Goal: Information Seeking & Learning: Compare options

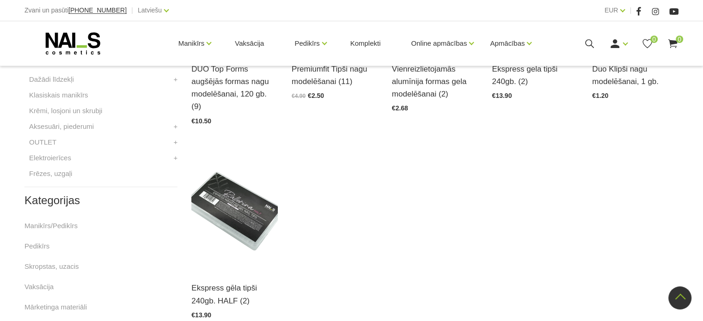
scroll to position [370, 0]
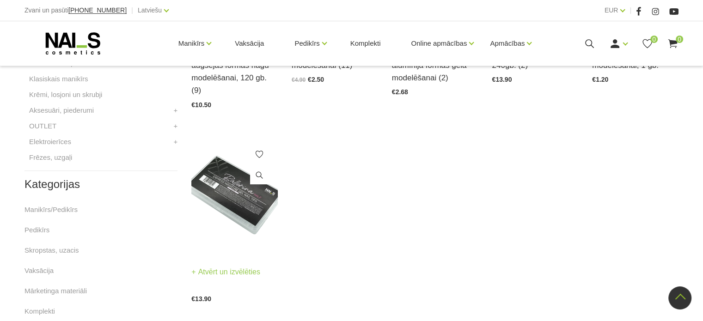
click at [226, 195] on img at bounding box center [234, 195] width 86 height 119
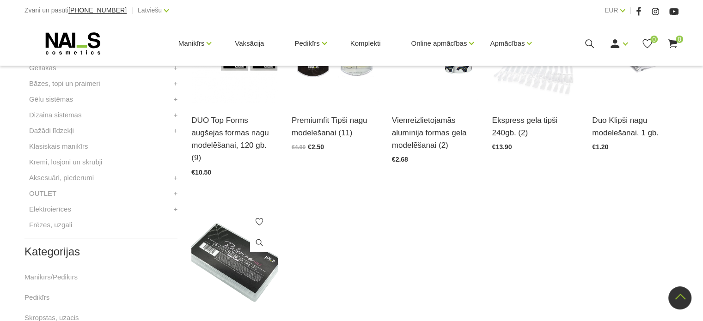
scroll to position [185, 0]
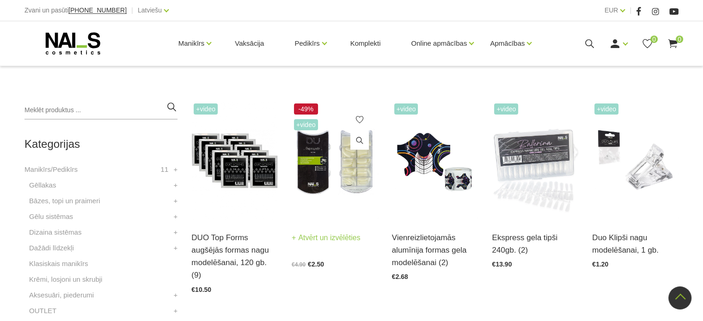
click at [329, 155] on img at bounding box center [335, 160] width 86 height 119
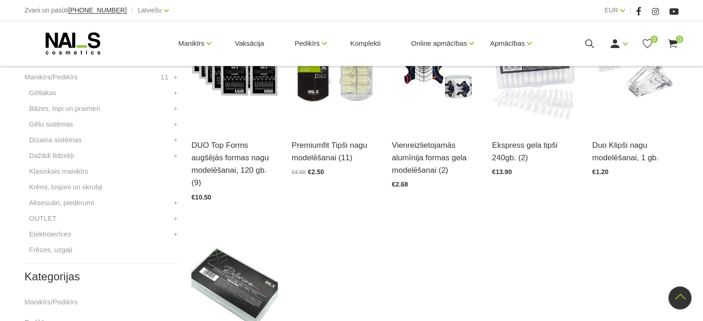
scroll to position [231, 0]
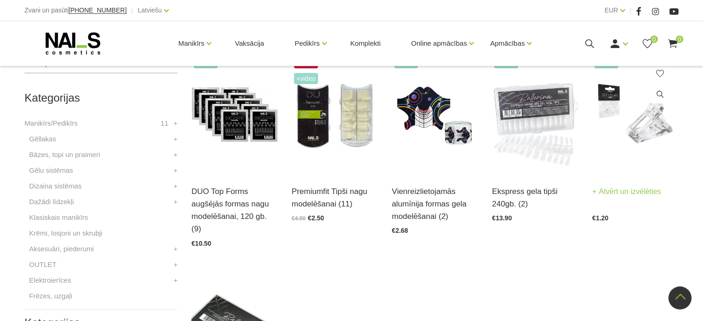
click at [643, 141] on img at bounding box center [635, 114] width 86 height 119
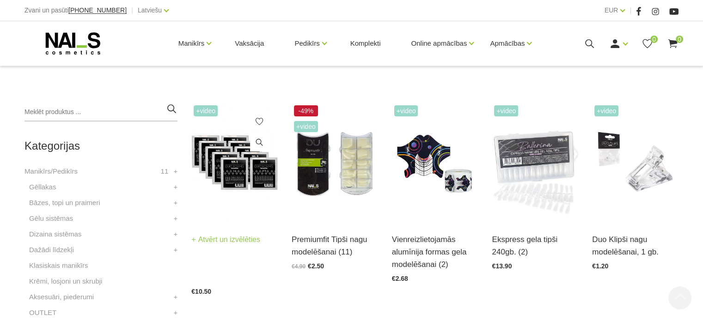
scroll to position [185, 0]
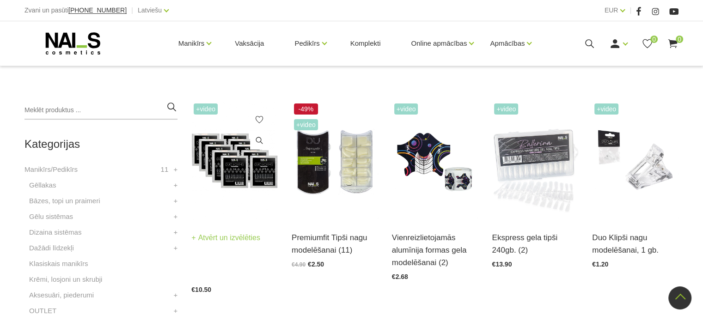
click at [231, 168] on img at bounding box center [234, 160] width 86 height 119
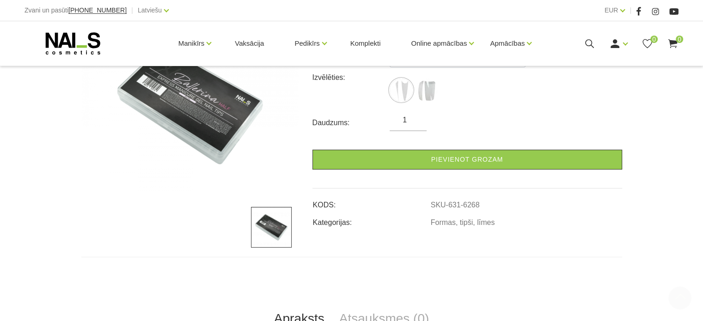
scroll to position [185, 0]
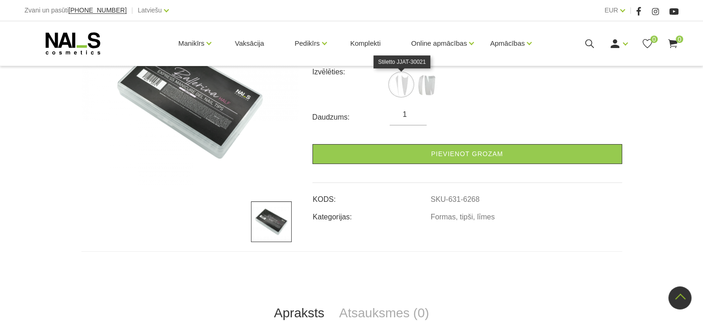
click at [400, 84] on img at bounding box center [401, 84] width 23 height 23
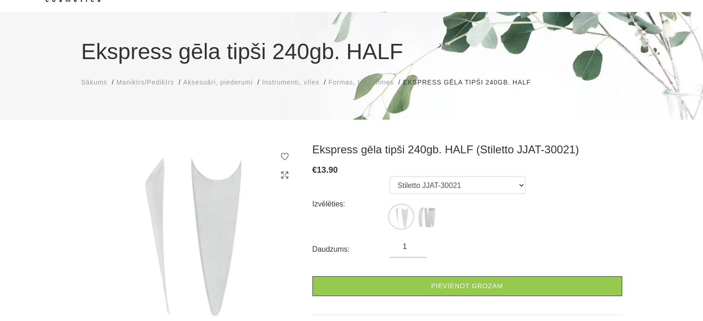
scroll to position [92, 0]
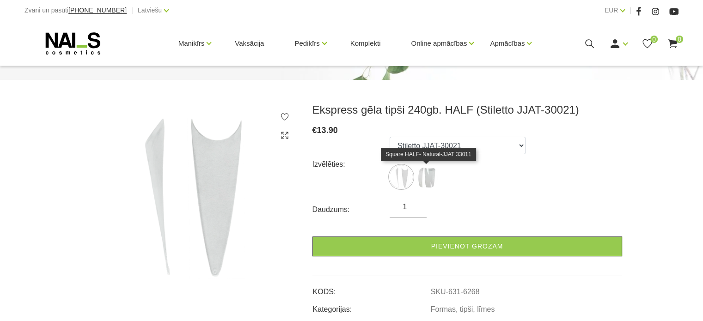
click at [435, 181] on img at bounding box center [426, 177] width 23 height 23
select select "6371"
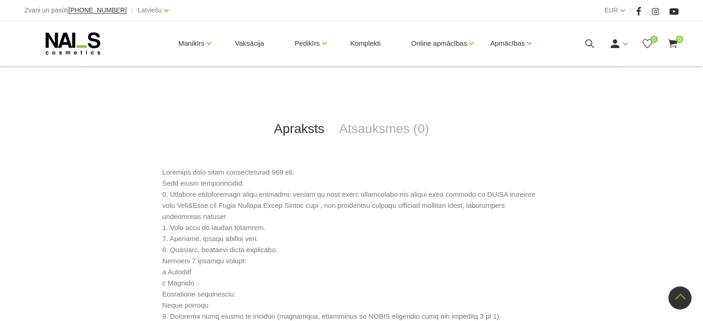
scroll to position [370, 0]
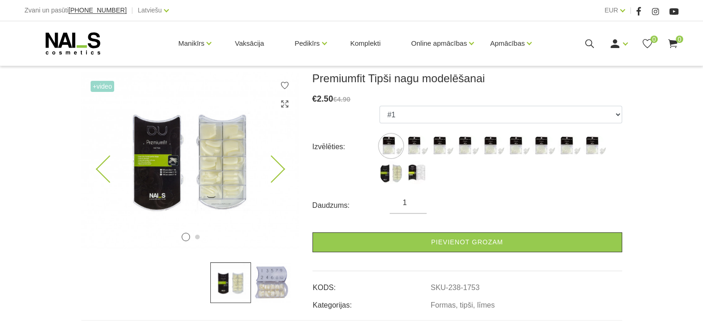
scroll to position [185, 0]
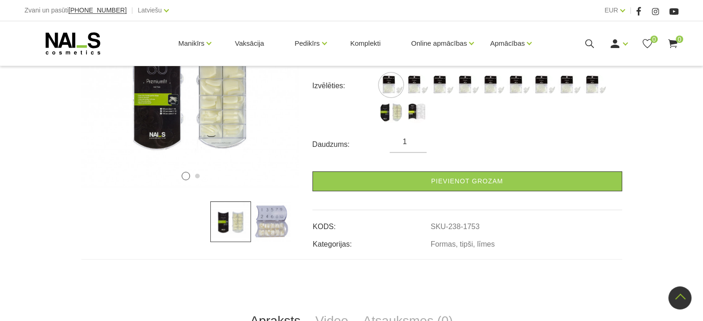
click at [276, 224] on img at bounding box center [271, 222] width 41 height 41
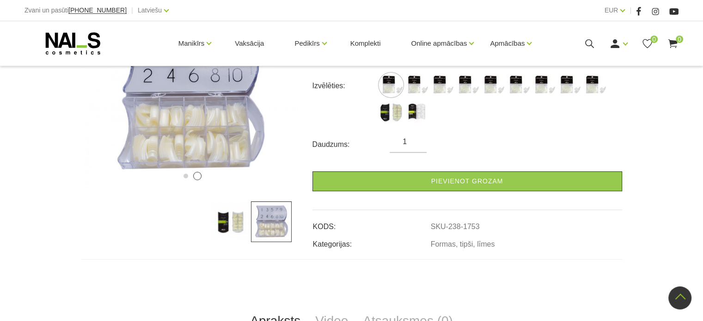
scroll to position [139, 0]
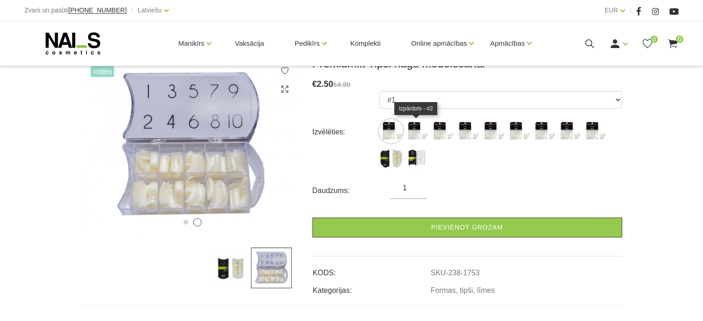
click at [416, 134] on img at bounding box center [416, 131] width 23 height 23
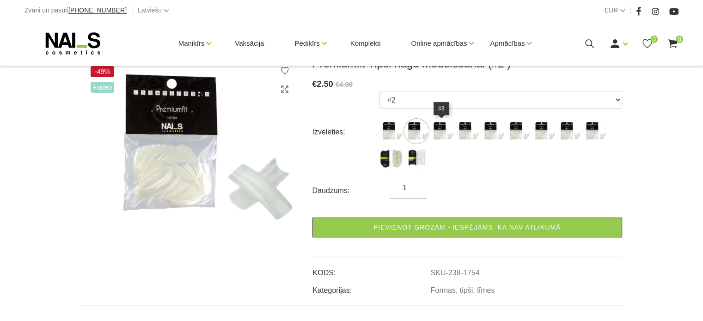
click at [440, 135] on img at bounding box center [441, 131] width 23 height 23
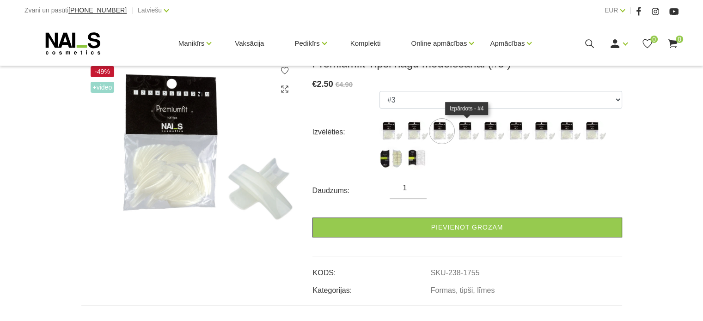
click at [467, 135] on img at bounding box center [467, 131] width 23 height 23
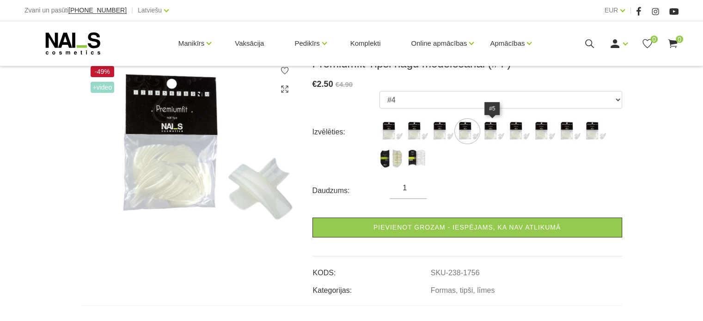
click at [486, 134] on img at bounding box center [492, 131] width 23 height 23
click at [502, 135] on img at bounding box center [492, 131] width 23 height 23
click at [497, 135] on img at bounding box center [492, 131] width 23 height 23
click at [510, 135] on img at bounding box center [518, 131] width 23 height 23
select select "1758"
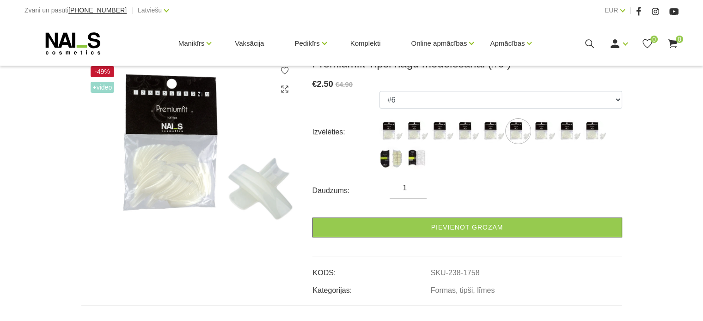
scroll to position [0, 0]
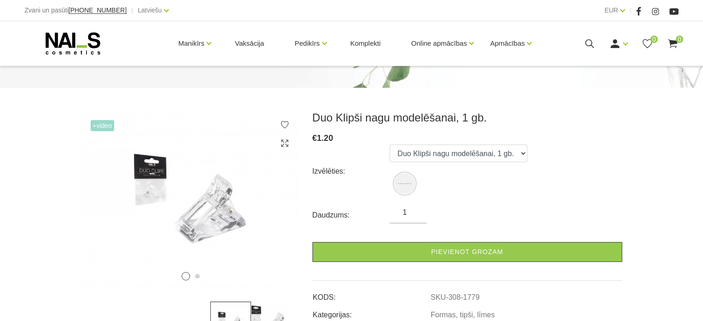
scroll to position [139, 0]
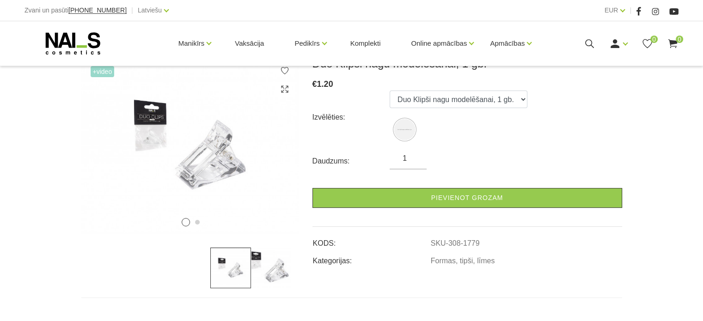
click at [281, 282] on img at bounding box center [271, 268] width 41 height 41
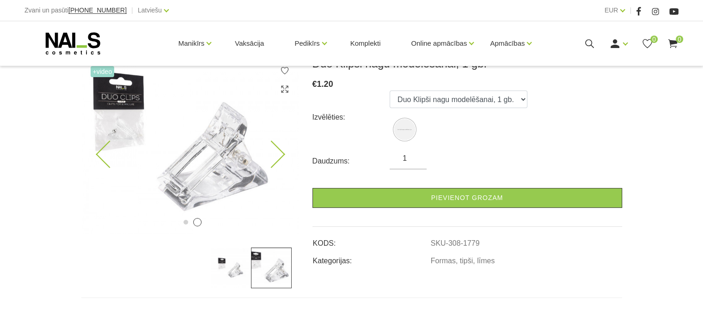
click at [221, 138] on img at bounding box center [189, 145] width 217 height 177
click at [221, 159] on img at bounding box center [189, 145] width 217 height 177
click at [281, 87] on use at bounding box center [284, 89] width 7 height 7
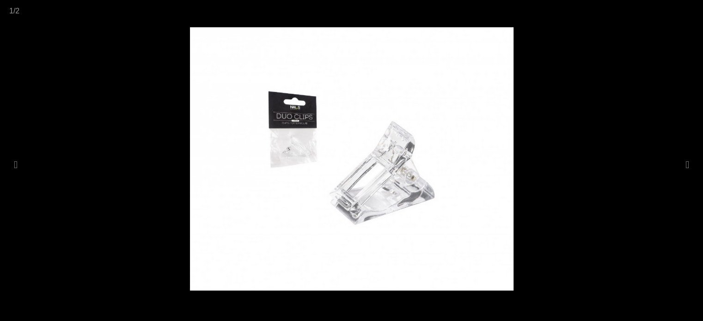
scroll to position [46, 0]
click at [686, 161] on button at bounding box center [687, 165] width 13 height 18
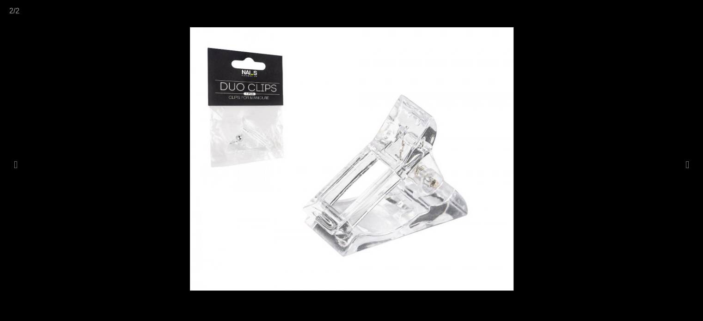
click at [698, 11] on span at bounding box center [691, 11] width 23 height 22
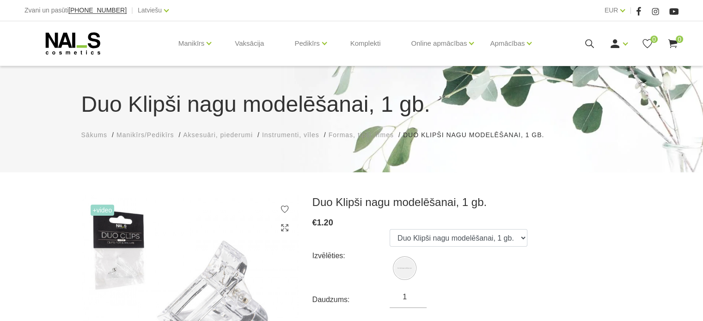
scroll to position [139, 0]
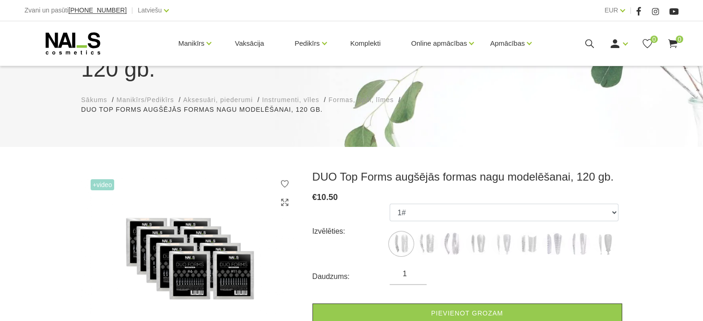
scroll to position [139, 0]
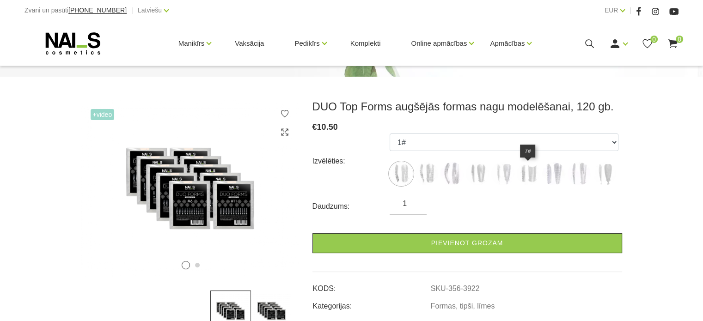
click at [531, 177] on img at bounding box center [528, 173] width 23 height 23
select select "5408"
